Goal: Task Accomplishment & Management: Manage account settings

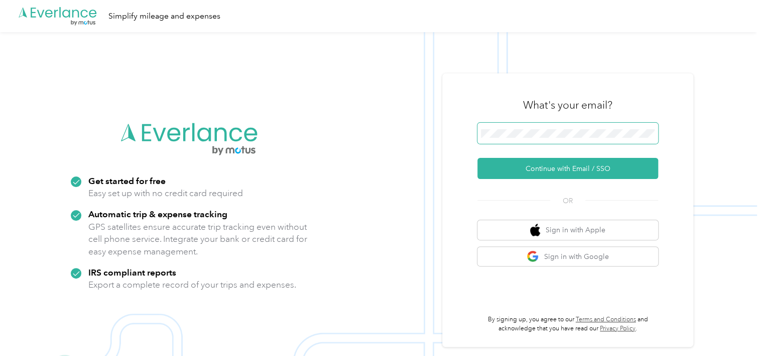
click at [502, 138] on span at bounding box center [568, 133] width 181 height 21
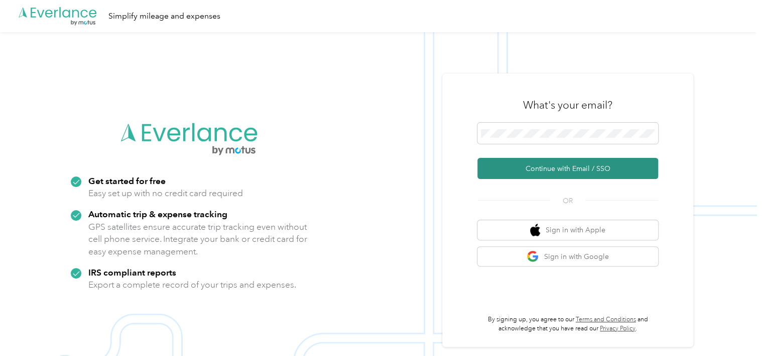
click at [552, 171] on button "Continue with Email / SSO" at bounding box center [568, 168] width 181 height 21
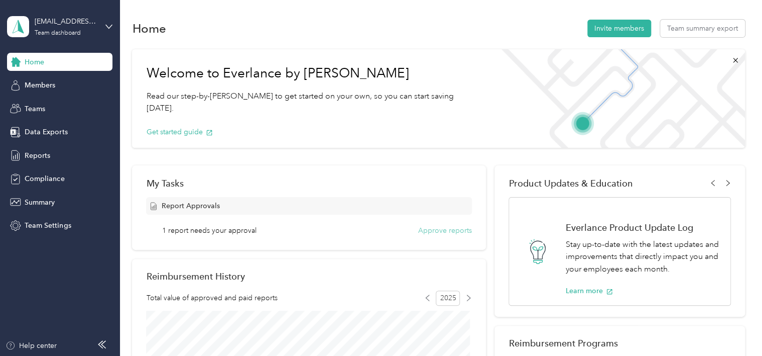
click at [450, 229] on button "Approve reports" at bounding box center [445, 230] width 54 height 11
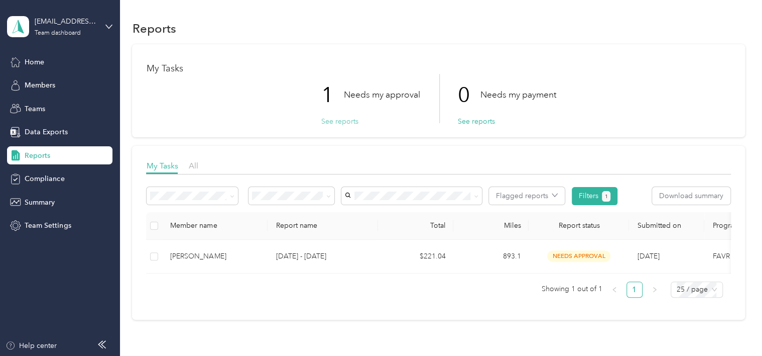
click at [337, 123] on button "See reports" at bounding box center [339, 121] width 37 height 11
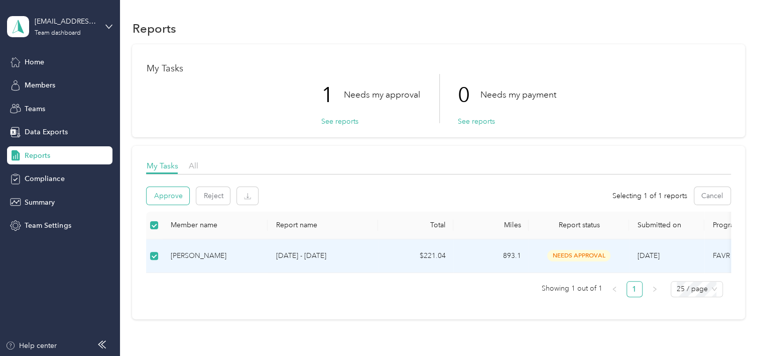
click at [175, 196] on button "Approve" at bounding box center [168, 196] width 43 height 18
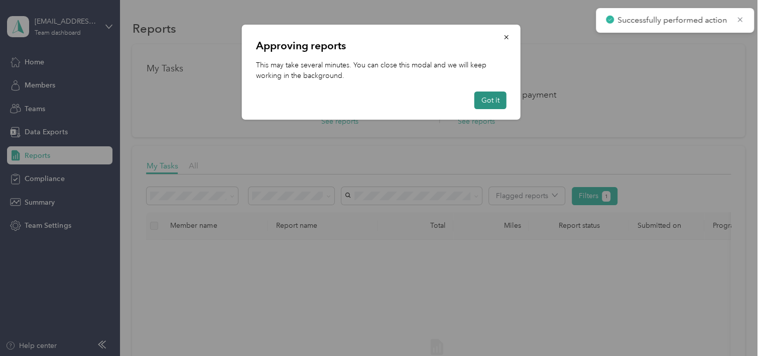
click at [496, 97] on button "Got it" at bounding box center [491, 100] width 32 height 18
